Goal: Task Accomplishment & Management: Use online tool/utility

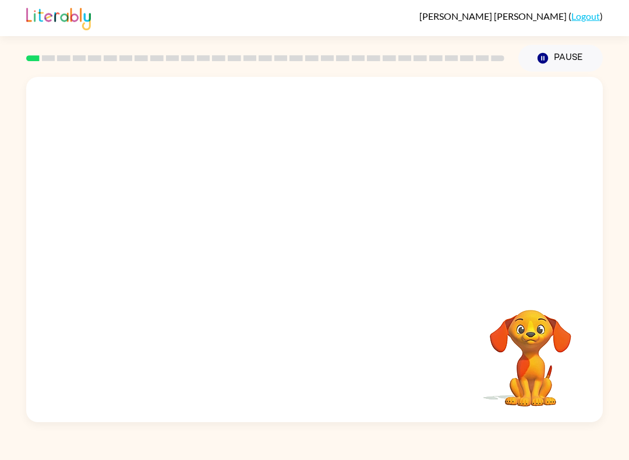
click at [564, 59] on button "Pause Pause" at bounding box center [560, 58] width 84 height 27
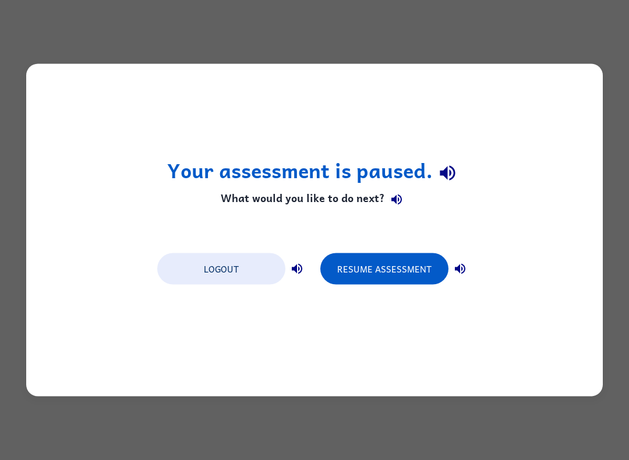
click at [253, 271] on button "Logout" at bounding box center [221, 268] width 128 height 31
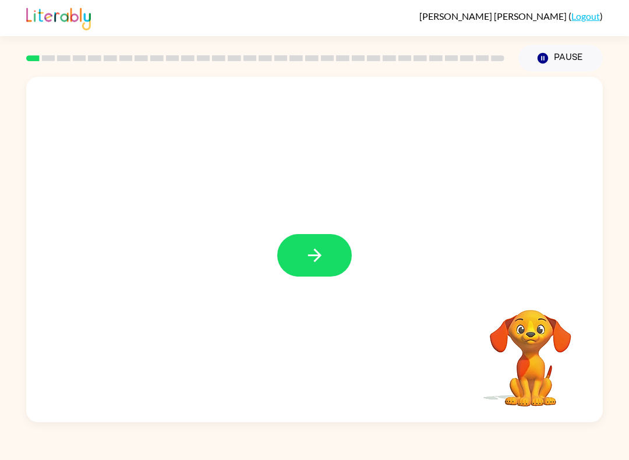
click at [317, 265] on icon "button" at bounding box center [315, 255] width 20 height 20
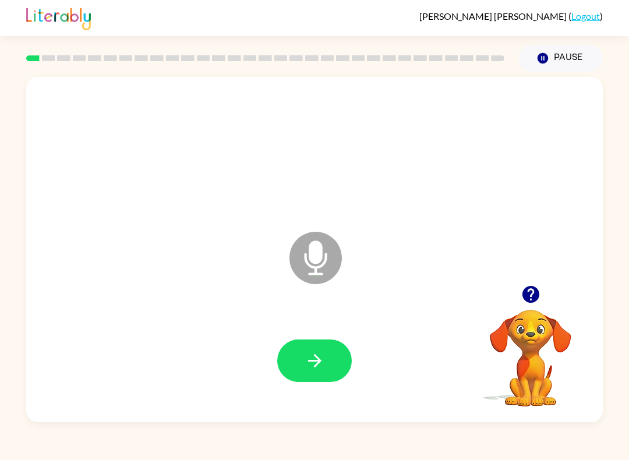
click at [327, 367] on button "button" at bounding box center [314, 360] width 75 height 43
click at [312, 369] on icon "button" at bounding box center [315, 361] width 20 height 20
click at [339, 341] on div at bounding box center [314, 360] width 75 height 43
click at [327, 374] on button "button" at bounding box center [314, 360] width 75 height 43
click at [334, 369] on button "button" at bounding box center [314, 360] width 75 height 43
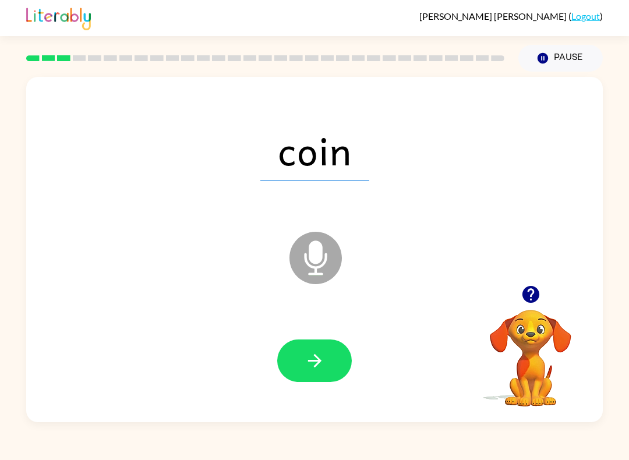
click at [328, 363] on button "button" at bounding box center [314, 360] width 75 height 43
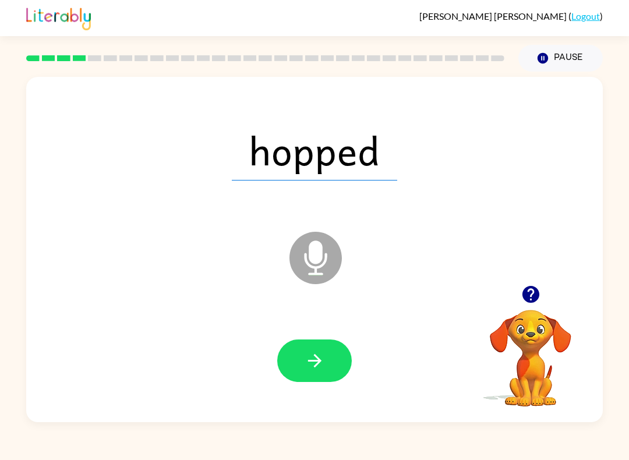
click at [336, 374] on button "button" at bounding box center [314, 360] width 75 height 43
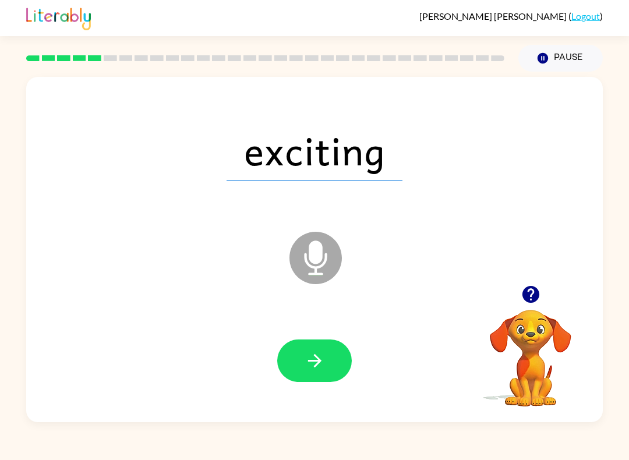
click at [322, 372] on button "button" at bounding box center [314, 360] width 75 height 43
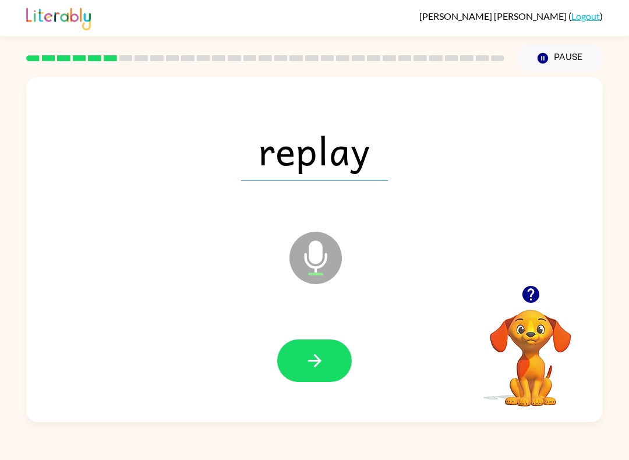
click at [306, 375] on button "button" at bounding box center [314, 360] width 75 height 43
click at [331, 372] on button "button" at bounding box center [314, 360] width 75 height 43
click at [333, 372] on button "button" at bounding box center [314, 360] width 75 height 43
click at [317, 376] on button "button" at bounding box center [314, 360] width 75 height 43
click at [327, 356] on button "button" at bounding box center [314, 360] width 75 height 43
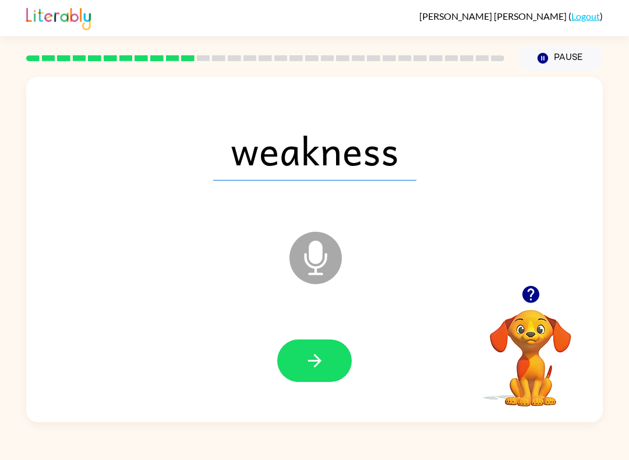
click at [330, 360] on button "button" at bounding box center [314, 360] width 75 height 43
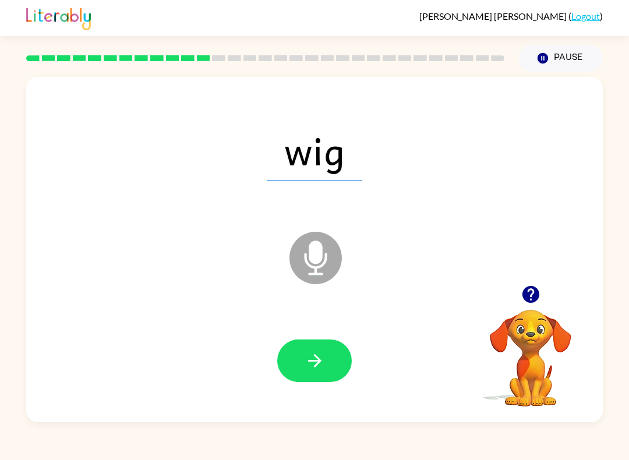
click at [333, 365] on button "button" at bounding box center [314, 360] width 75 height 43
click at [323, 369] on icon "button" at bounding box center [315, 361] width 20 height 20
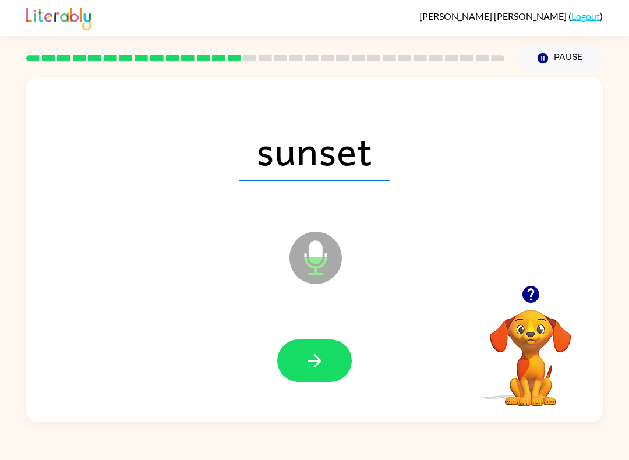
click at [321, 372] on button "button" at bounding box center [314, 360] width 75 height 43
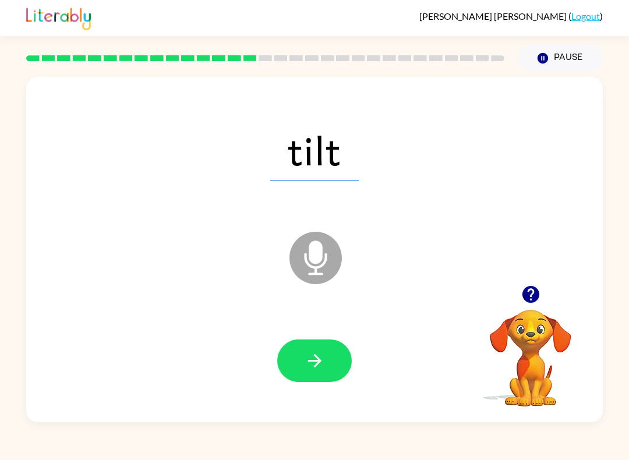
click at [321, 365] on icon "button" at bounding box center [315, 361] width 20 height 20
click at [330, 360] on button "button" at bounding box center [314, 360] width 75 height 43
click at [330, 372] on button "button" at bounding box center [314, 360] width 75 height 43
click at [307, 374] on button "button" at bounding box center [314, 360] width 75 height 43
click at [324, 374] on button "button" at bounding box center [314, 360] width 75 height 43
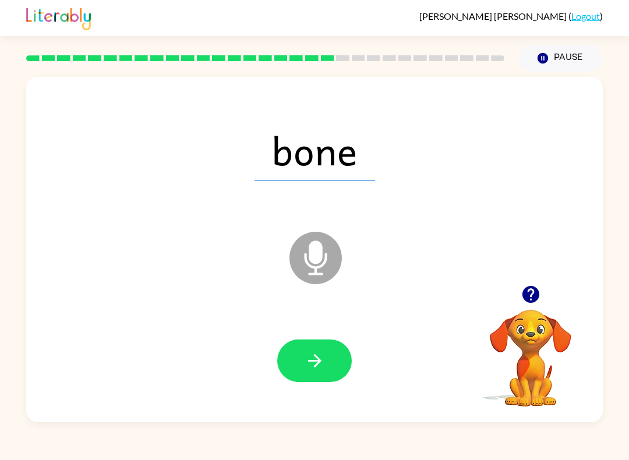
click at [318, 366] on icon "button" at bounding box center [315, 361] width 20 height 20
click at [312, 364] on icon "button" at bounding box center [315, 361] width 20 height 20
click at [324, 359] on icon "button" at bounding box center [315, 361] width 20 height 20
click at [317, 353] on icon "button" at bounding box center [315, 361] width 20 height 20
click at [327, 360] on button "button" at bounding box center [314, 360] width 75 height 43
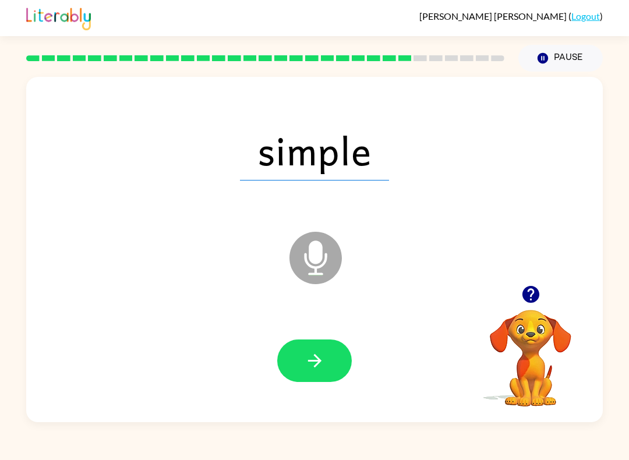
click at [334, 371] on button "button" at bounding box center [314, 360] width 75 height 43
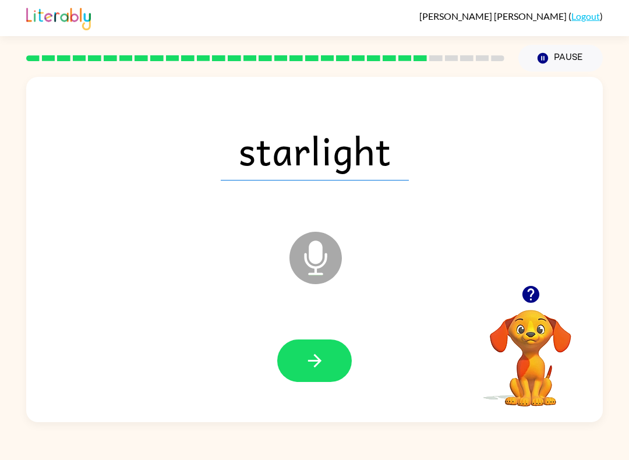
click at [328, 355] on button "button" at bounding box center [314, 360] width 75 height 43
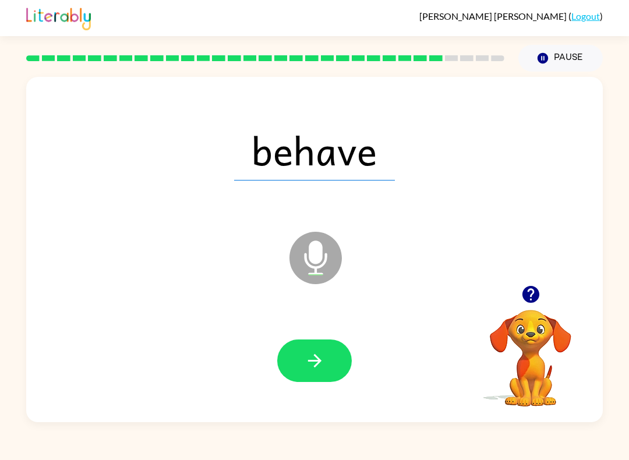
click at [320, 378] on button "button" at bounding box center [314, 360] width 75 height 43
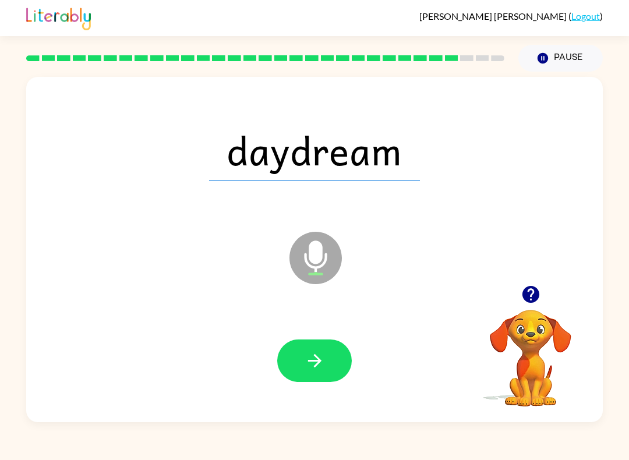
click at [322, 362] on icon "button" at bounding box center [315, 361] width 20 height 20
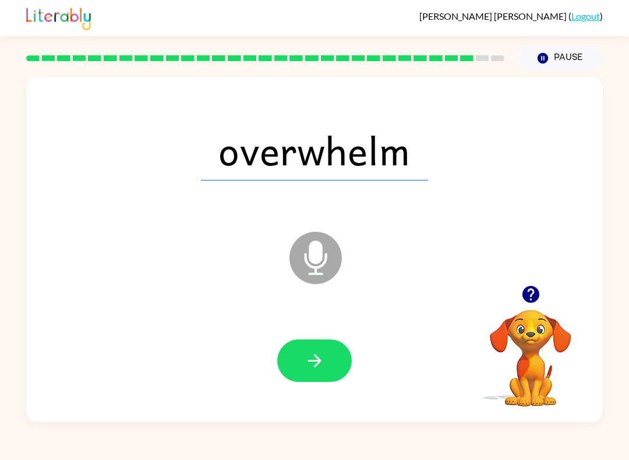
click at [326, 369] on button "button" at bounding box center [314, 360] width 75 height 43
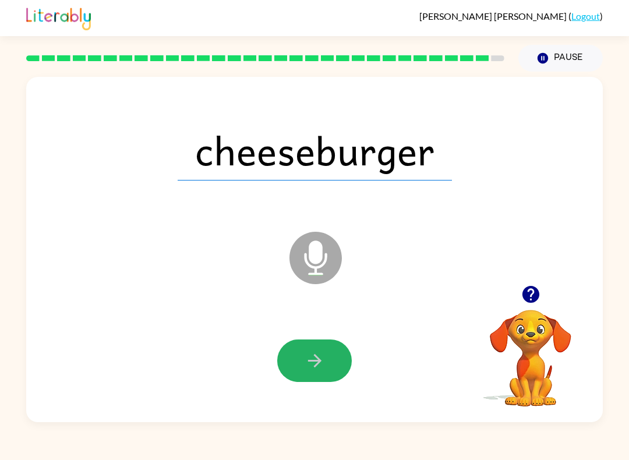
click at [322, 371] on icon "button" at bounding box center [315, 361] width 20 height 20
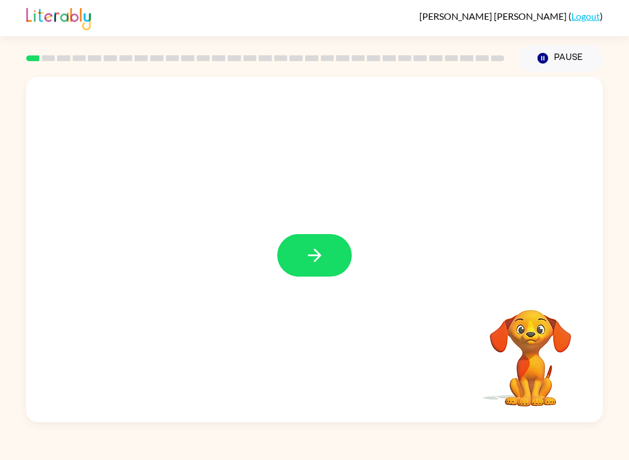
click at [327, 261] on button "button" at bounding box center [314, 255] width 75 height 43
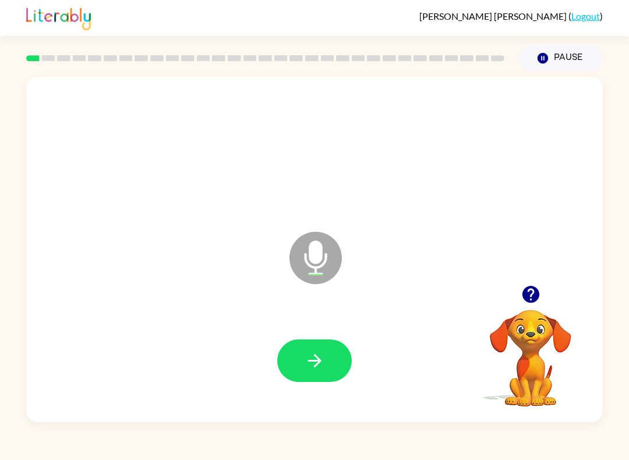
click at [308, 351] on icon "button" at bounding box center [315, 361] width 20 height 20
click at [310, 364] on icon "button" at bounding box center [315, 361] width 20 height 20
click at [321, 349] on button "button" at bounding box center [314, 360] width 75 height 43
click at [314, 371] on icon "button" at bounding box center [315, 361] width 20 height 20
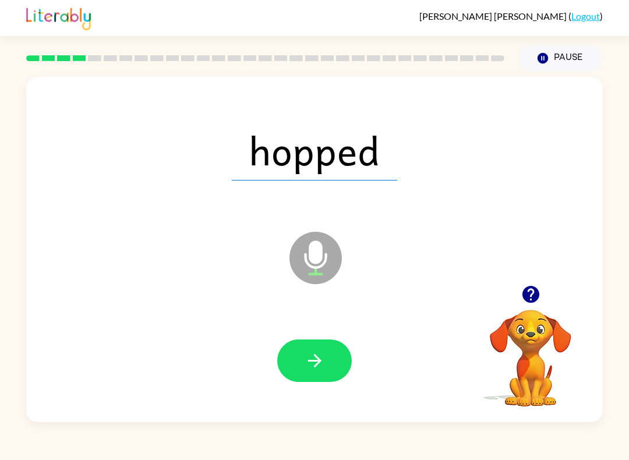
click at [321, 370] on icon "button" at bounding box center [315, 361] width 20 height 20
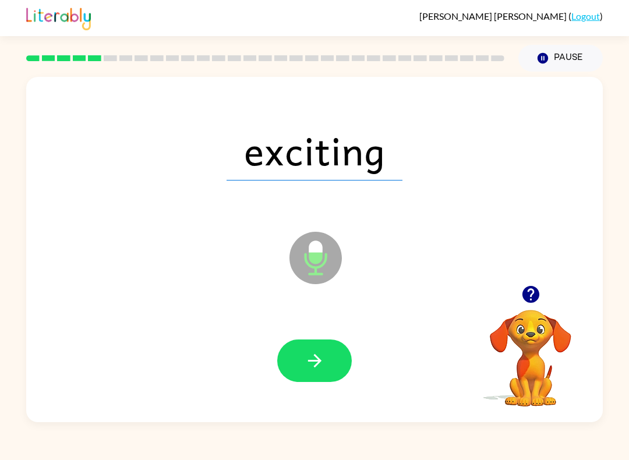
click at [314, 348] on button "button" at bounding box center [314, 360] width 75 height 43
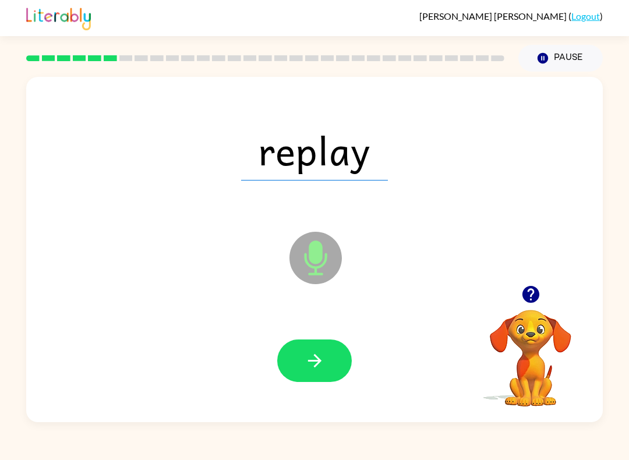
click at [337, 344] on button "button" at bounding box center [314, 360] width 75 height 43
click at [326, 366] on button "button" at bounding box center [314, 360] width 75 height 43
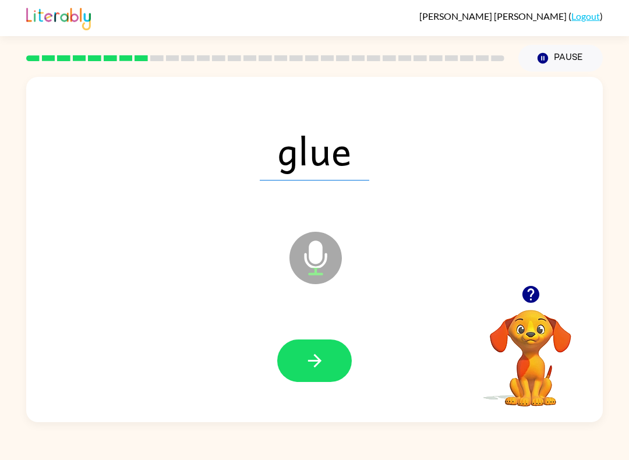
click at [309, 365] on icon "button" at bounding box center [315, 361] width 20 height 20
click at [320, 340] on button "button" at bounding box center [314, 360] width 75 height 43
click at [306, 371] on icon "button" at bounding box center [315, 361] width 20 height 20
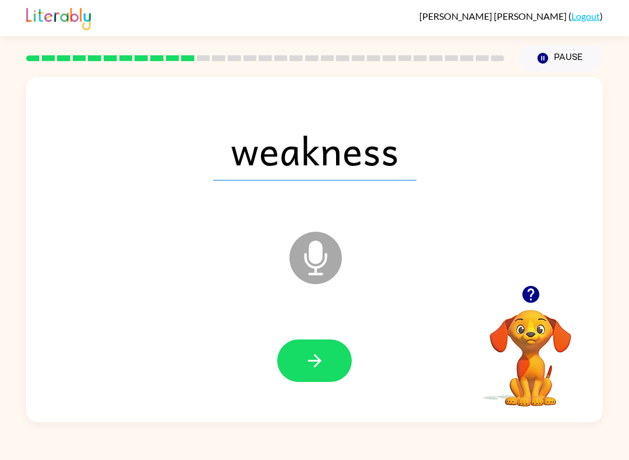
click at [306, 360] on icon "button" at bounding box center [315, 361] width 20 height 20
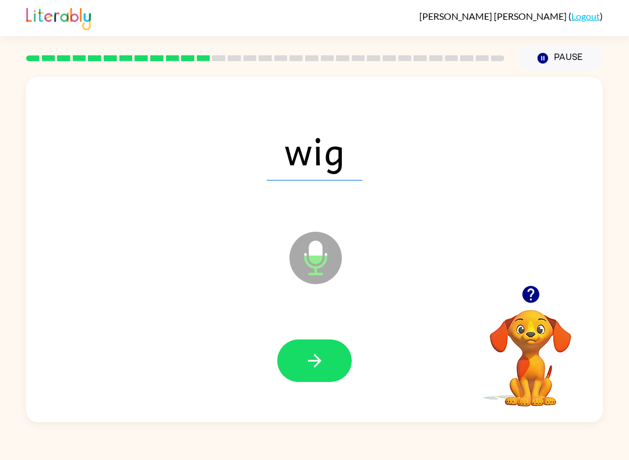
click at [313, 373] on button "button" at bounding box center [314, 360] width 75 height 43
click at [311, 355] on icon "button" at bounding box center [315, 361] width 20 height 20
click at [300, 331] on div at bounding box center [314, 361] width 553 height 100
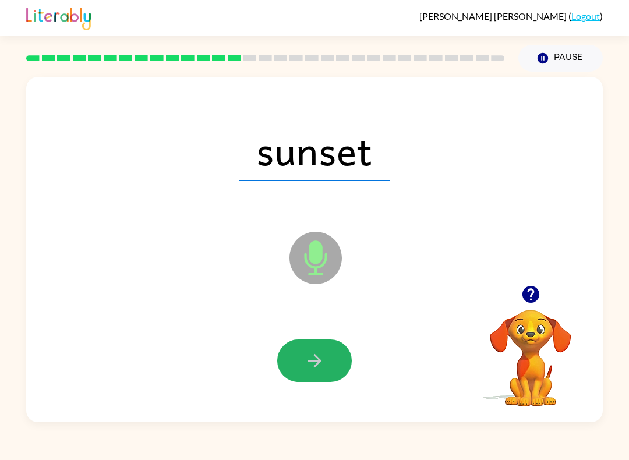
click at [293, 364] on button "button" at bounding box center [314, 360] width 75 height 43
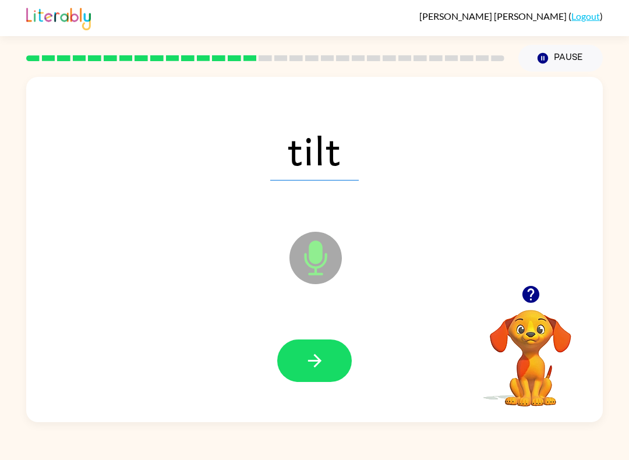
click at [339, 367] on button "button" at bounding box center [314, 360] width 75 height 43
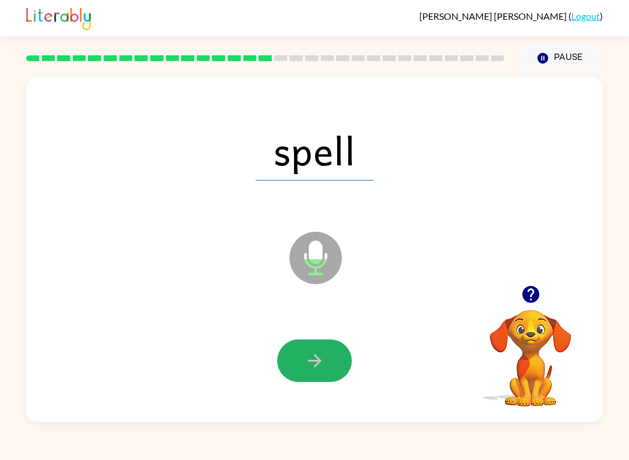
click at [299, 362] on button "button" at bounding box center [314, 360] width 75 height 43
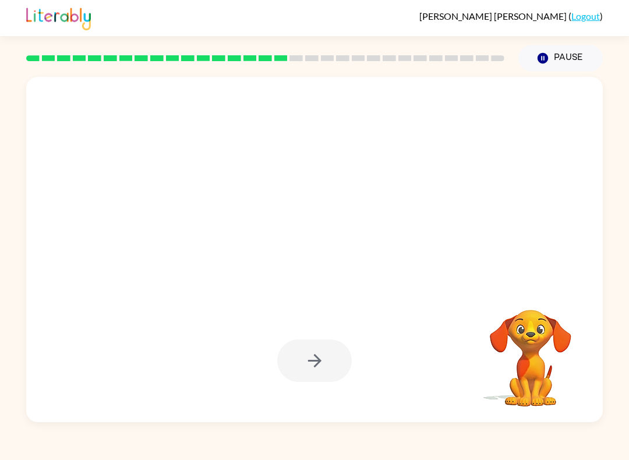
click at [129, 456] on div "Tyler Hamilton ( Logout ) Pause Pause Your browser must support playing .mp4 fi…" at bounding box center [314, 230] width 629 height 460
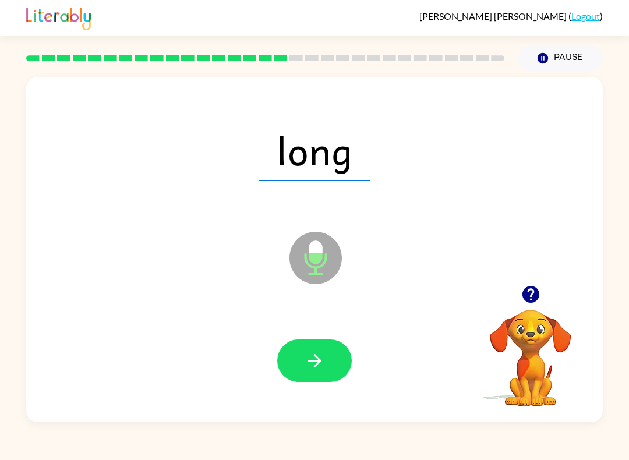
click at [310, 358] on icon "button" at bounding box center [315, 361] width 20 height 20
click at [300, 346] on button "button" at bounding box center [314, 360] width 75 height 43
click at [289, 370] on button "button" at bounding box center [314, 360] width 75 height 43
click at [307, 362] on icon "button" at bounding box center [315, 361] width 20 height 20
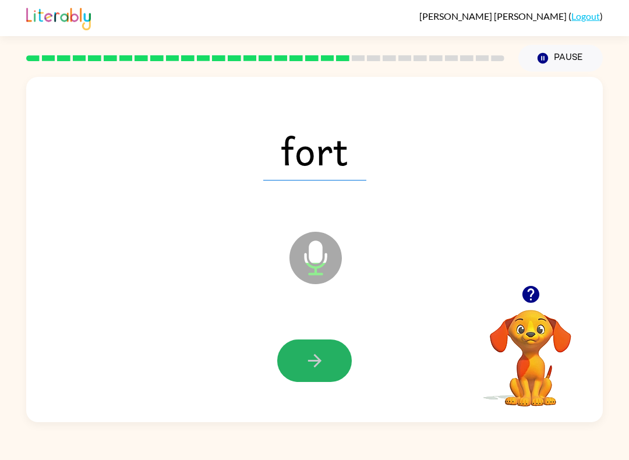
click at [312, 358] on icon "button" at bounding box center [315, 361] width 20 height 20
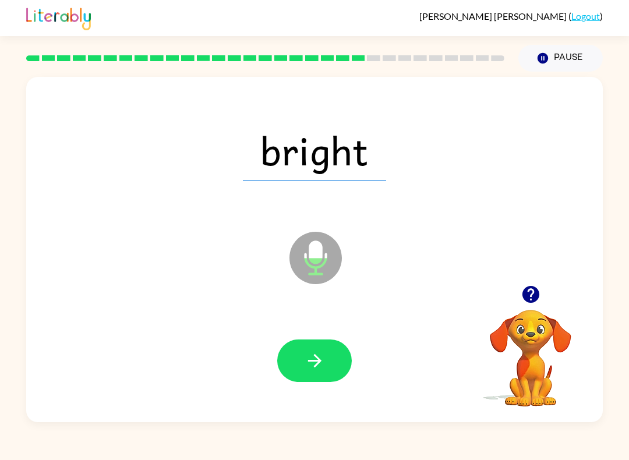
click at [308, 344] on button "button" at bounding box center [314, 360] width 75 height 43
click at [304, 346] on button "button" at bounding box center [314, 360] width 75 height 43
click at [301, 356] on button "button" at bounding box center [314, 360] width 75 height 43
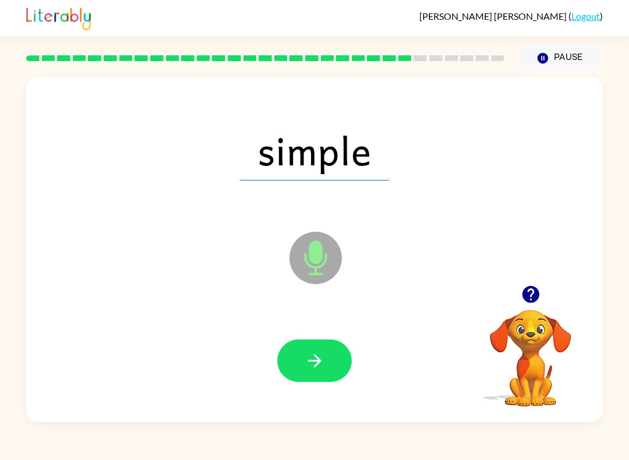
click at [298, 350] on button "button" at bounding box center [314, 360] width 75 height 43
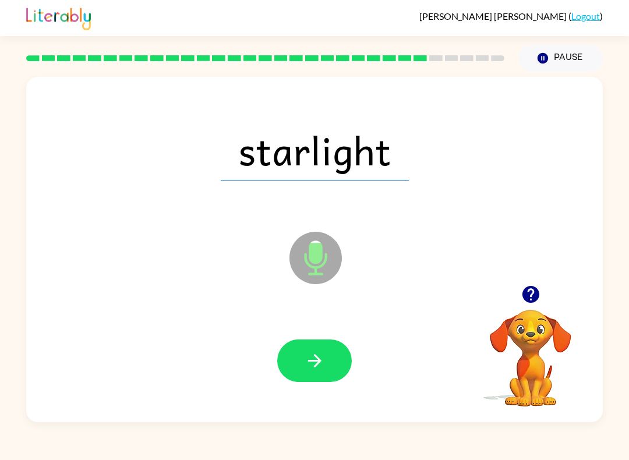
click at [297, 370] on button "button" at bounding box center [314, 360] width 75 height 43
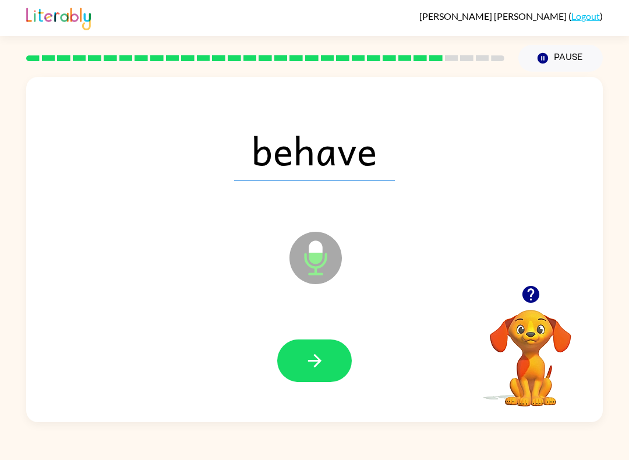
click at [300, 354] on button "button" at bounding box center [314, 360] width 75 height 43
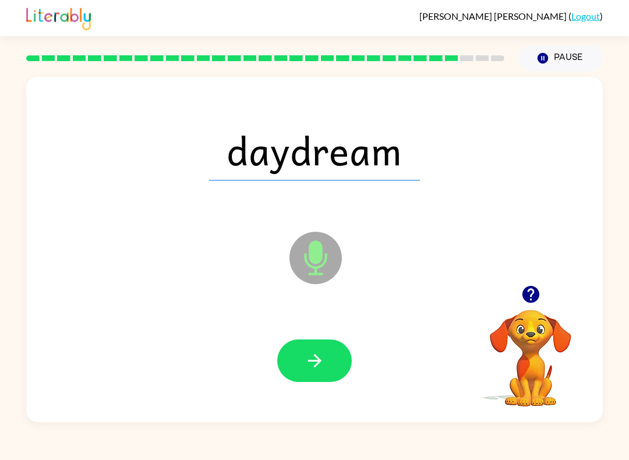
click at [299, 369] on button "button" at bounding box center [314, 360] width 75 height 43
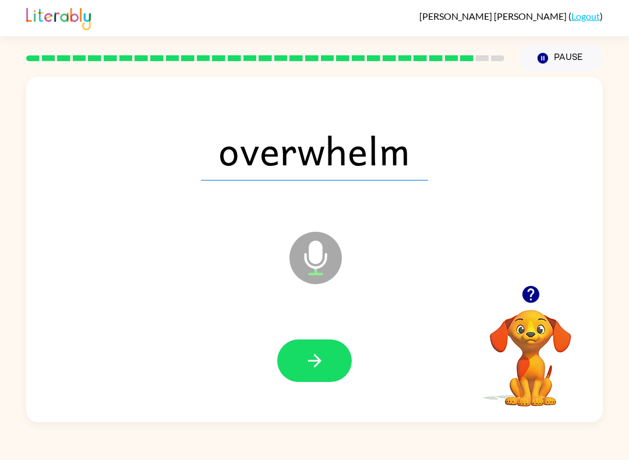
click at [317, 360] on icon "button" at bounding box center [315, 361] width 20 height 20
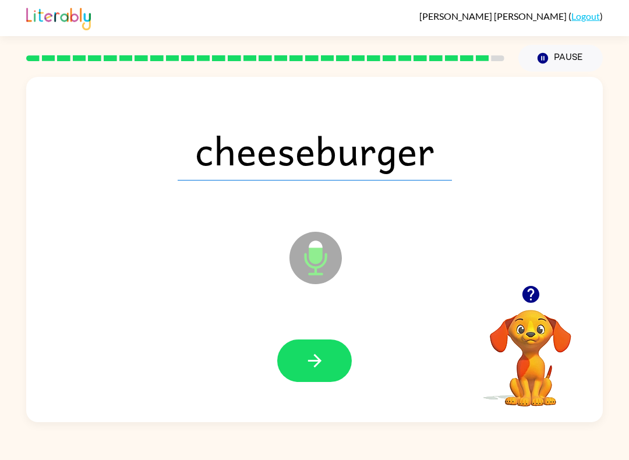
click at [320, 353] on icon "button" at bounding box center [315, 361] width 20 height 20
